Goal: Task Accomplishment & Management: Manage account settings

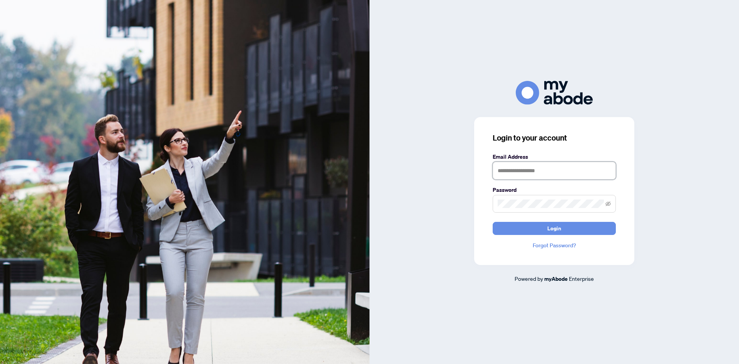
click at [533, 171] on input "text" at bounding box center [554, 171] width 123 height 18
type input "**********"
click at [493, 222] on button "Login" at bounding box center [554, 228] width 123 height 13
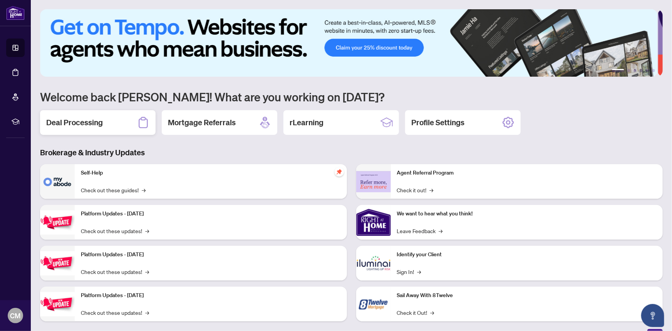
click at [75, 119] on h2 "Deal Processing" at bounding box center [74, 122] width 57 height 11
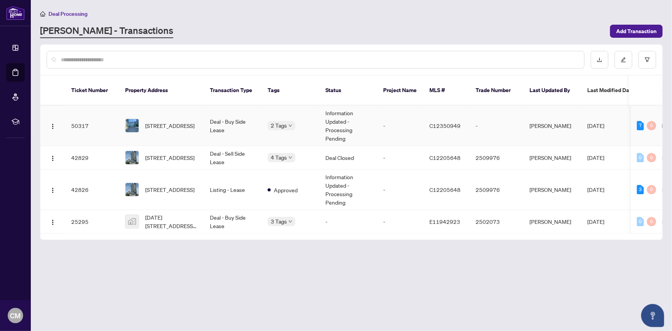
click at [77, 116] on td "50317" at bounding box center [92, 126] width 54 height 40
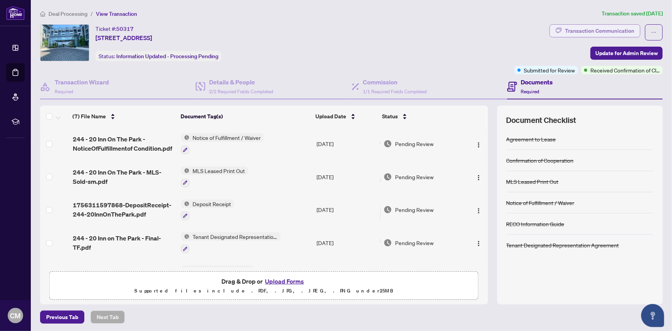
click at [584, 31] on div "Transaction Communication" at bounding box center [599, 31] width 69 height 12
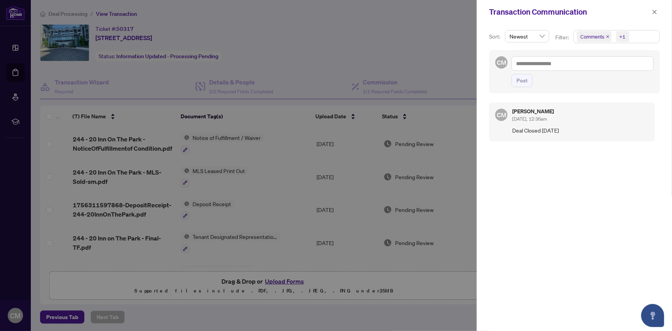
click at [540, 36] on span "Newest" at bounding box center [526, 36] width 35 height 12
click at [524, 65] on div "Oldest" at bounding box center [527, 64] width 32 height 8
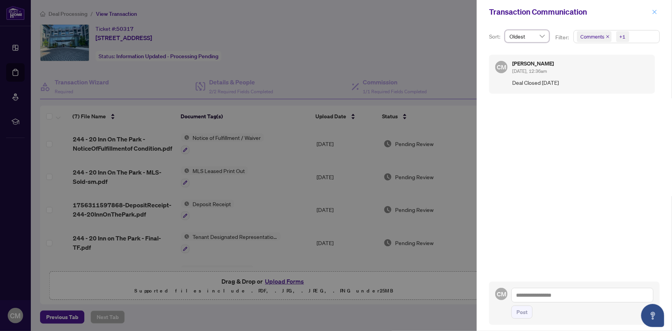
click at [658, 13] on button "button" at bounding box center [655, 11] width 10 height 9
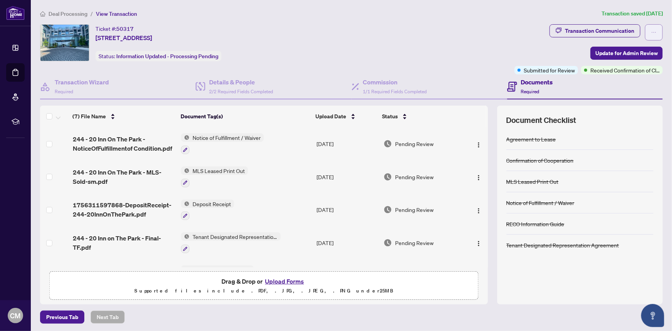
click at [651, 34] on icon "ellipsis" at bounding box center [653, 32] width 5 height 5
click at [469, 49] on div "Ticket #: 50317 [STREET_ADDRESS] Status: Information Updated - Processing Pendi…" at bounding box center [275, 42] width 471 height 37
click at [570, 27] on div "Transaction Communication" at bounding box center [599, 31] width 69 height 12
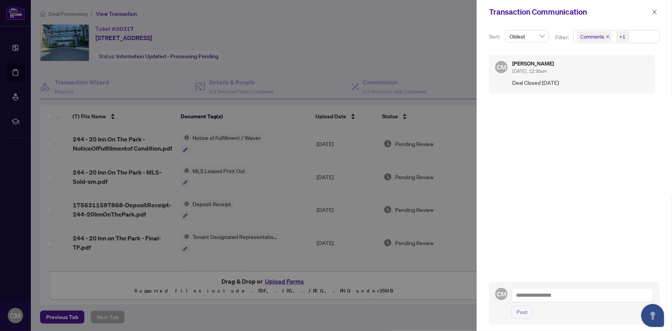
click at [542, 38] on span "Oldest" at bounding box center [526, 36] width 35 height 12
click at [516, 54] on div "Newest" at bounding box center [527, 51] width 32 height 8
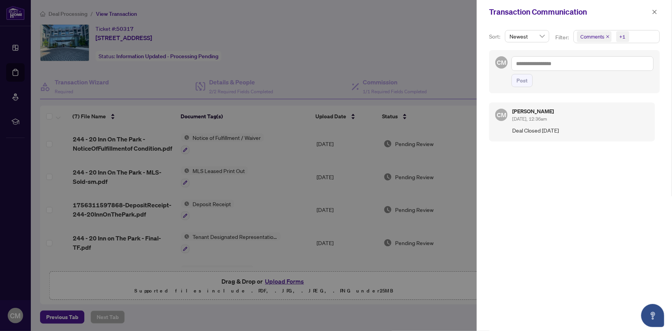
click at [344, 39] on div at bounding box center [336, 165] width 672 height 331
click at [655, 10] on icon "close" at bounding box center [654, 11] width 5 height 5
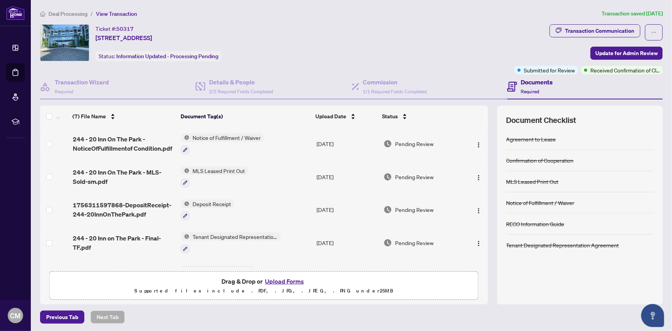
click at [522, 89] on span "Required" at bounding box center [530, 92] width 18 height 6
click at [651, 33] on icon "ellipsis" at bounding box center [653, 32] width 5 height 5
click at [635, 52] on span "Transaction Permissions" at bounding box center [621, 49] width 59 height 8
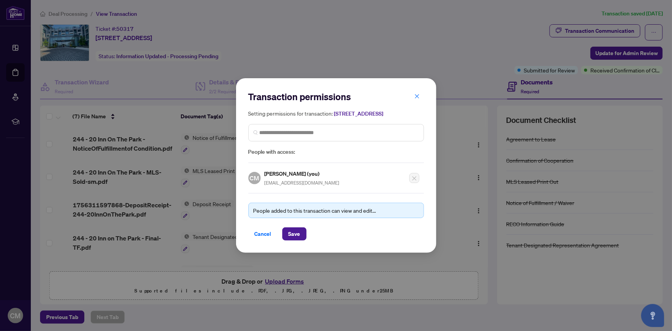
click at [481, 47] on div "Transaction permissions Setting permissions for transaction: [STREET_ADDRESS] P…" at bounding box center [336, 165] width 672 height 331
click at [416, 94] on icon "close" at bounding box center [416, 96] width 5 height 5
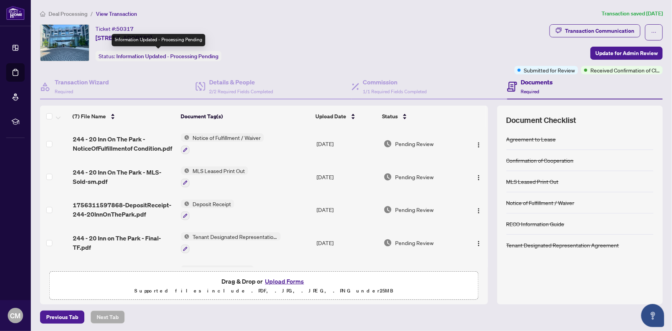
click at [171, 57] on span "Information Updated - Processing Pending" at bounding box center [167, 56] width 102 height 7
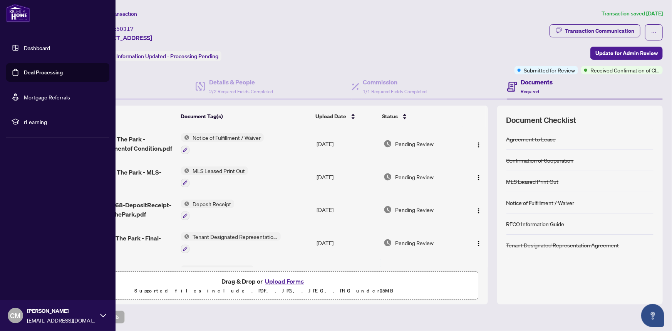
click at [39, 46] on link "Dashboard" at bounding box center [37, 47] width 26 height 7
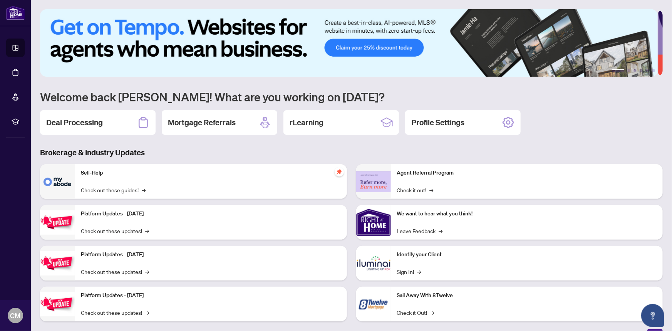
scroll to position [11, 0]
